Goal: Task Accomplishment & Management: Manage account settings

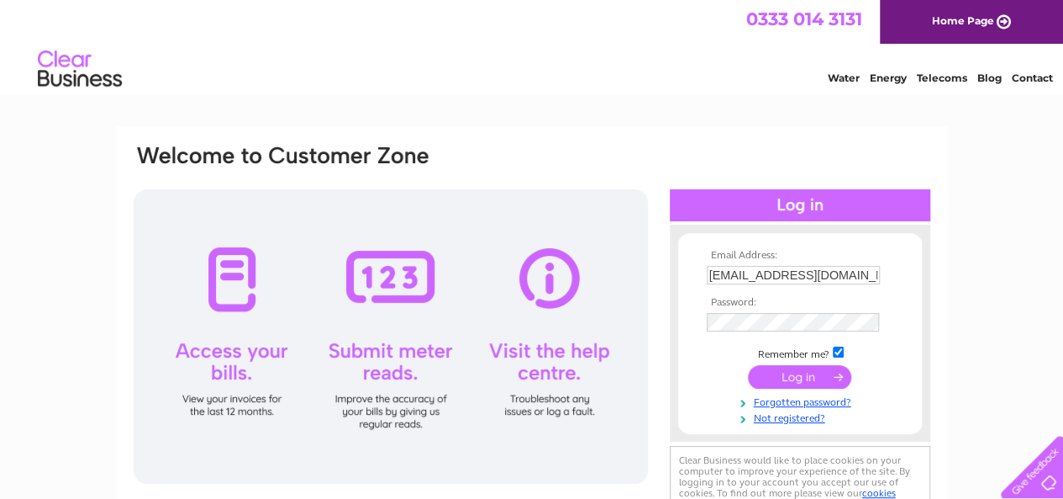
click at [1016, 293] on div "Email Address: wilson699@totalise.co.uk Password: Forgotten password?" at bounding box center [531, 505] width 1063 height 758
click at [780, 384] on input "submit" at bounding box center [799, 377] width 103 height 24
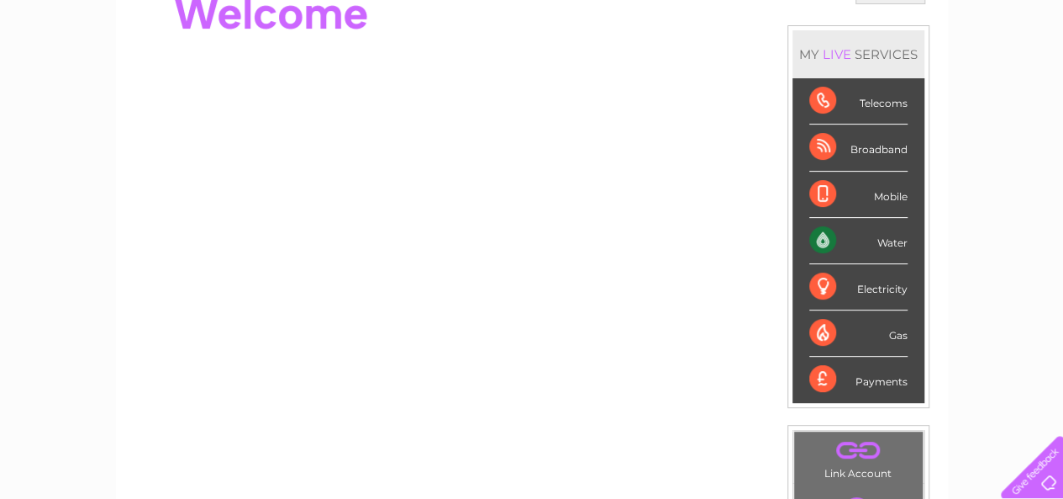
scroll to position [191, 0]
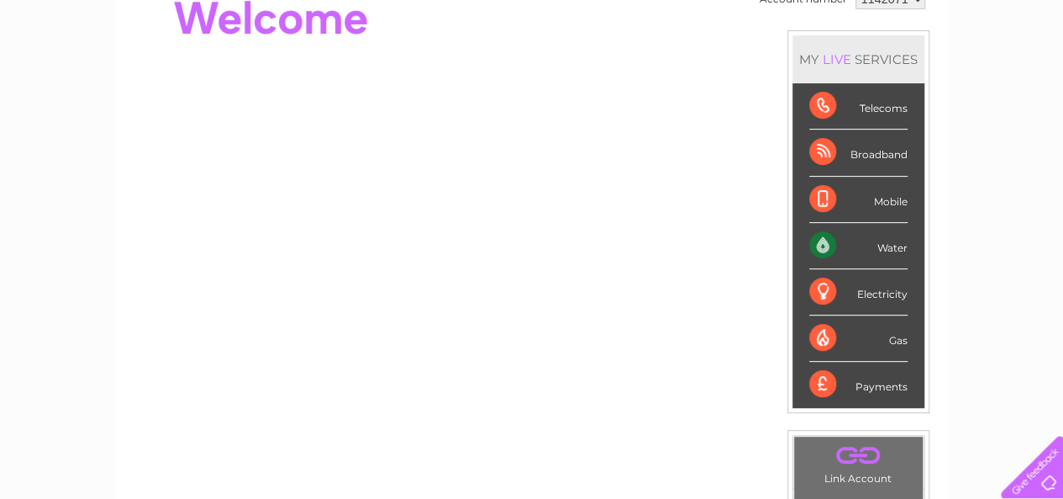
click at [892, 244] on div "Water" at bounding box center [859, 246] width 98 height 46
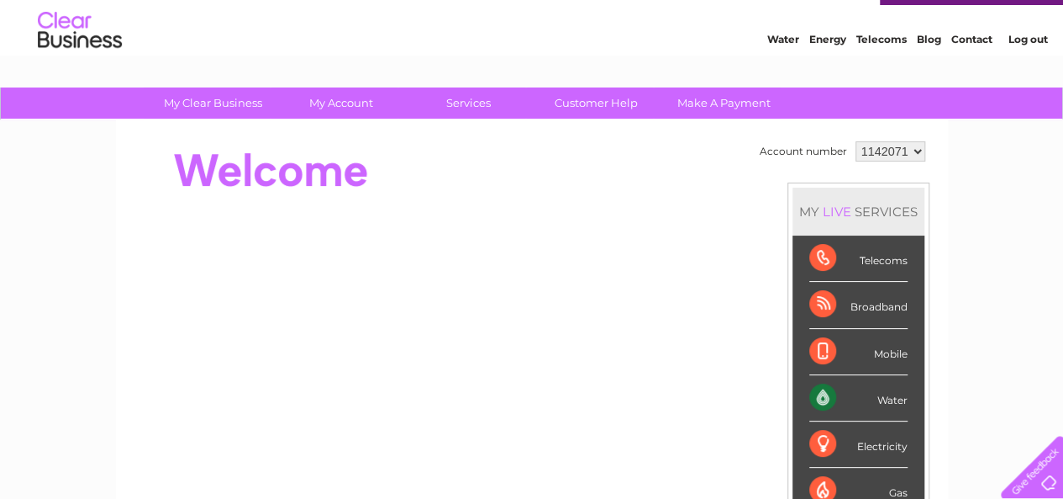
scroll to position [25, 0]
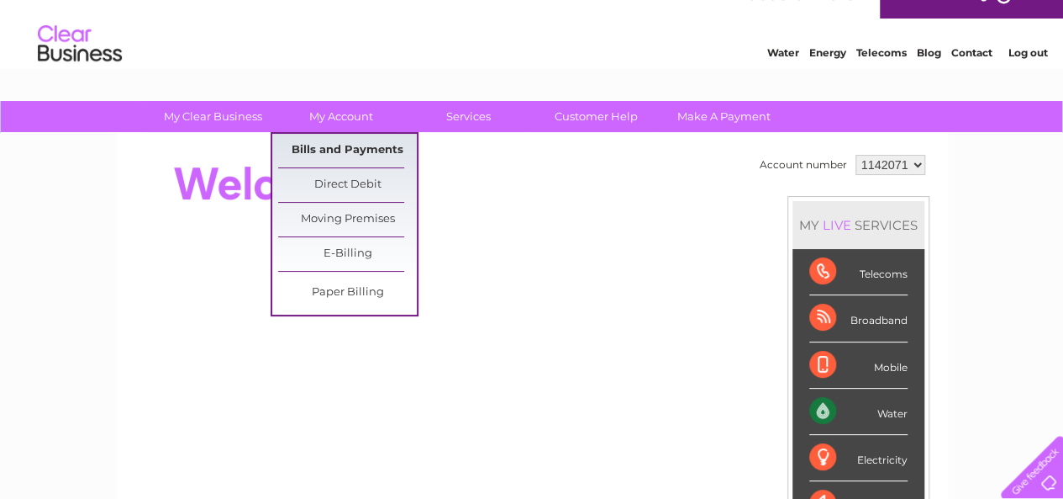
click at [359, 144] on link "Bills and Payments" at bounding box center [347, 151] width 139 height 34
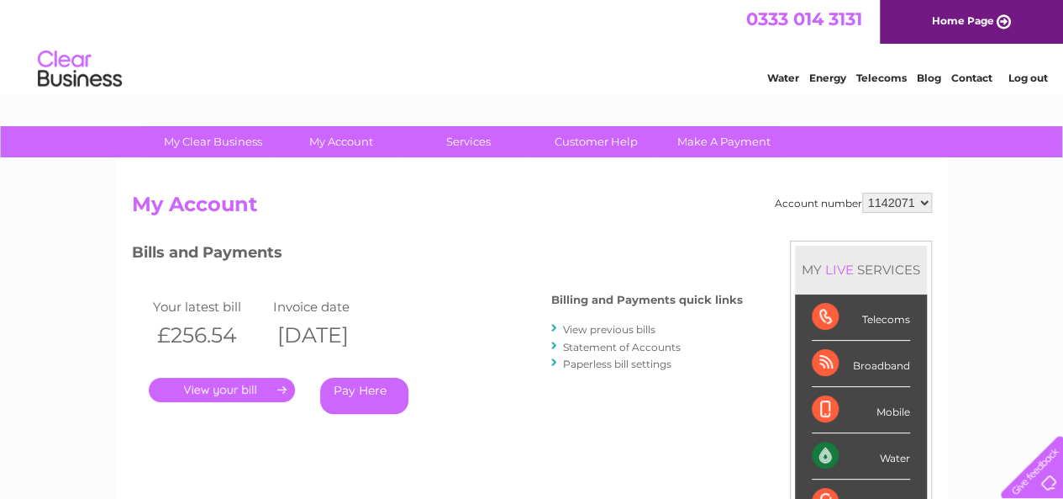
click at [230, 393] on link "." at bounding box center [222, 389] width 146 height 24
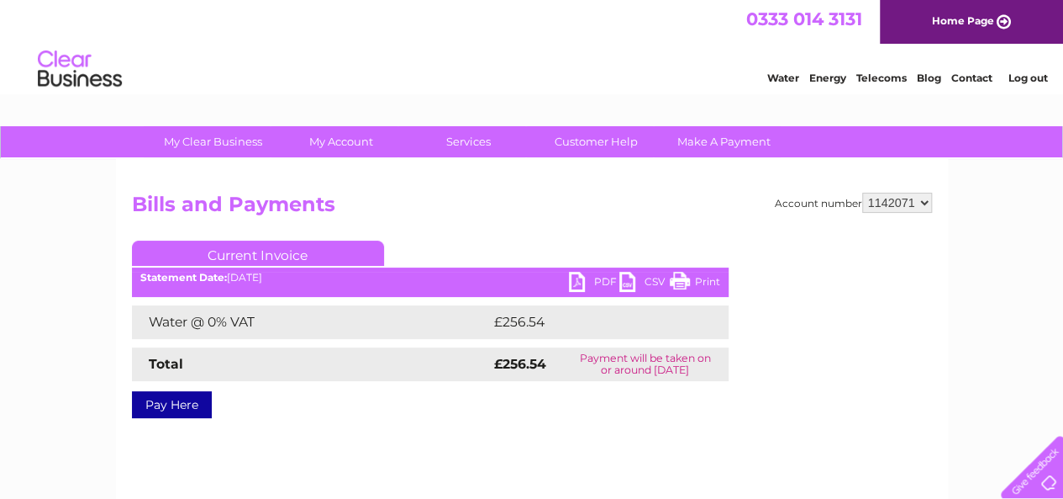
click at [605, 283] on link "PDF" at bounding box center [594, 284] width 50 height 24
click at [596, 282] on link "PDF" at bounding box center [594, 284] width 50 height 24
click at [593, 283] on link "PDF" at bounding box center [594, 284] width 50 height 24
